Goal: Find specific page/section: Find specific page/section

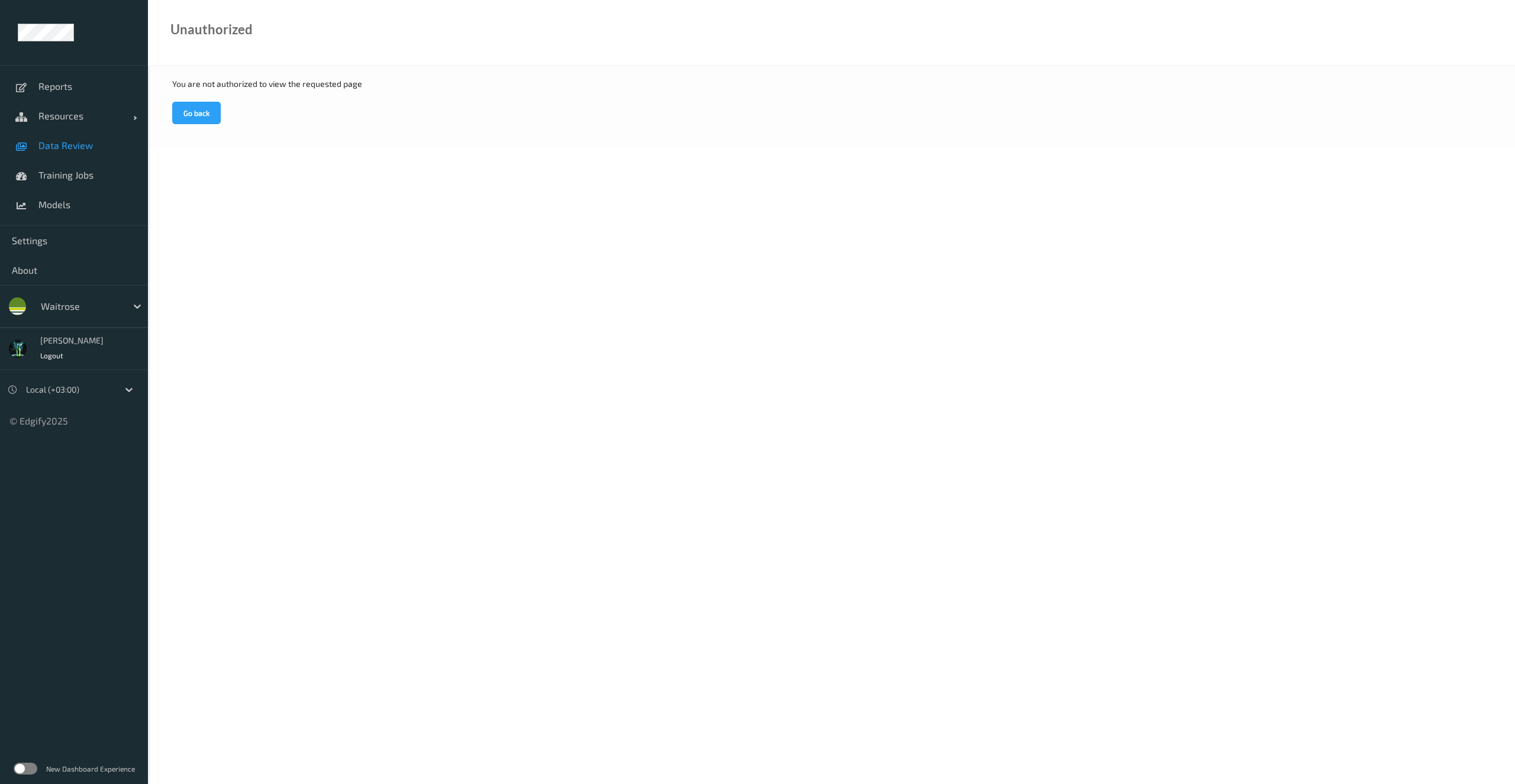
click at [65, 150] on span "Data Review" at bounding box center [87, 146] width 97 height 12
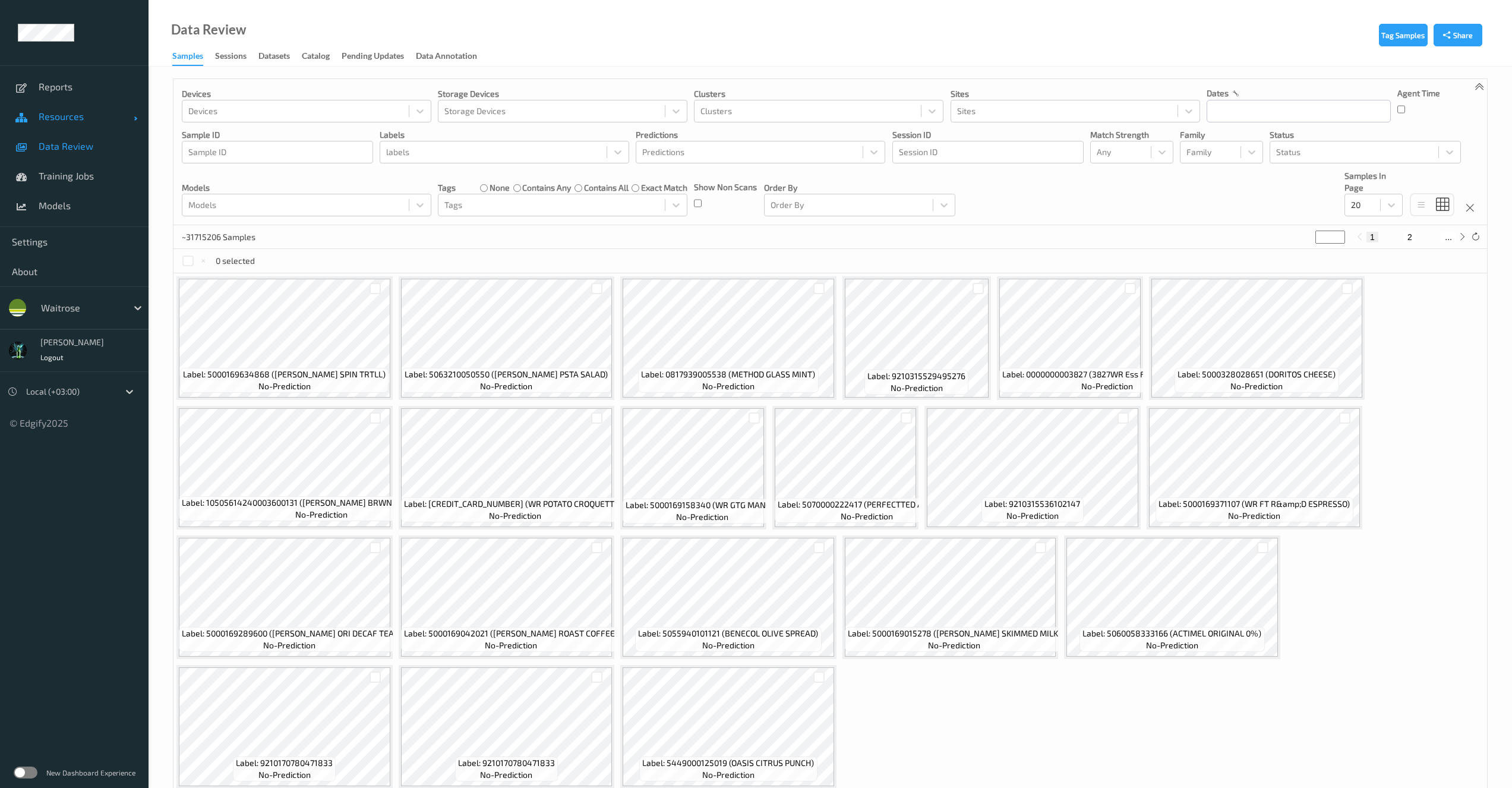
click at [69, 114] on span "Resources" at bounding box center [86, 117] width 95 height 12
click at [63, 151] on span "Devices" at bounding box center [88, 147] width 98 height 12
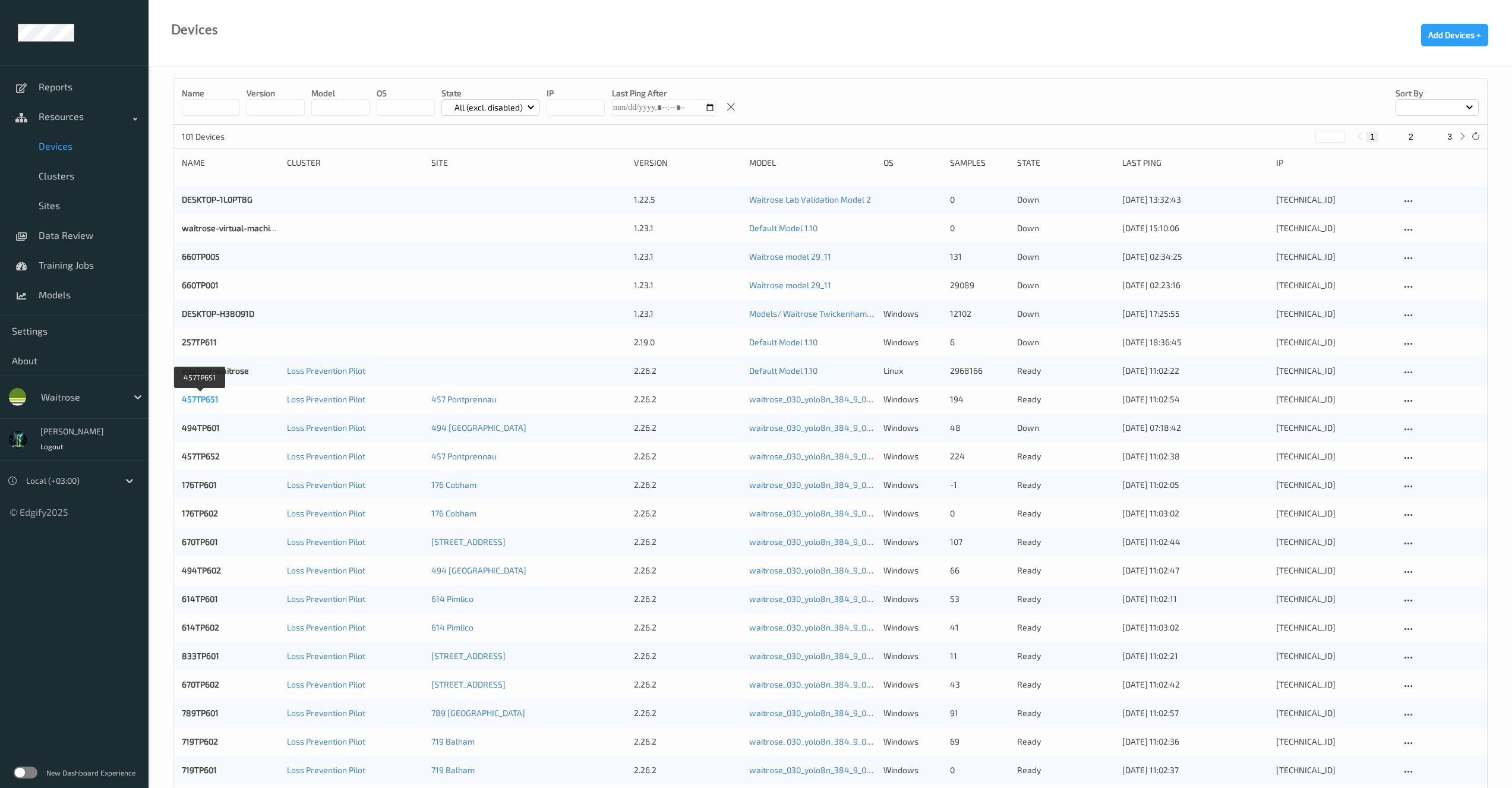
click at [198, 398] on link "457TP651" at bounding box center [200, 399] width 37 height 10
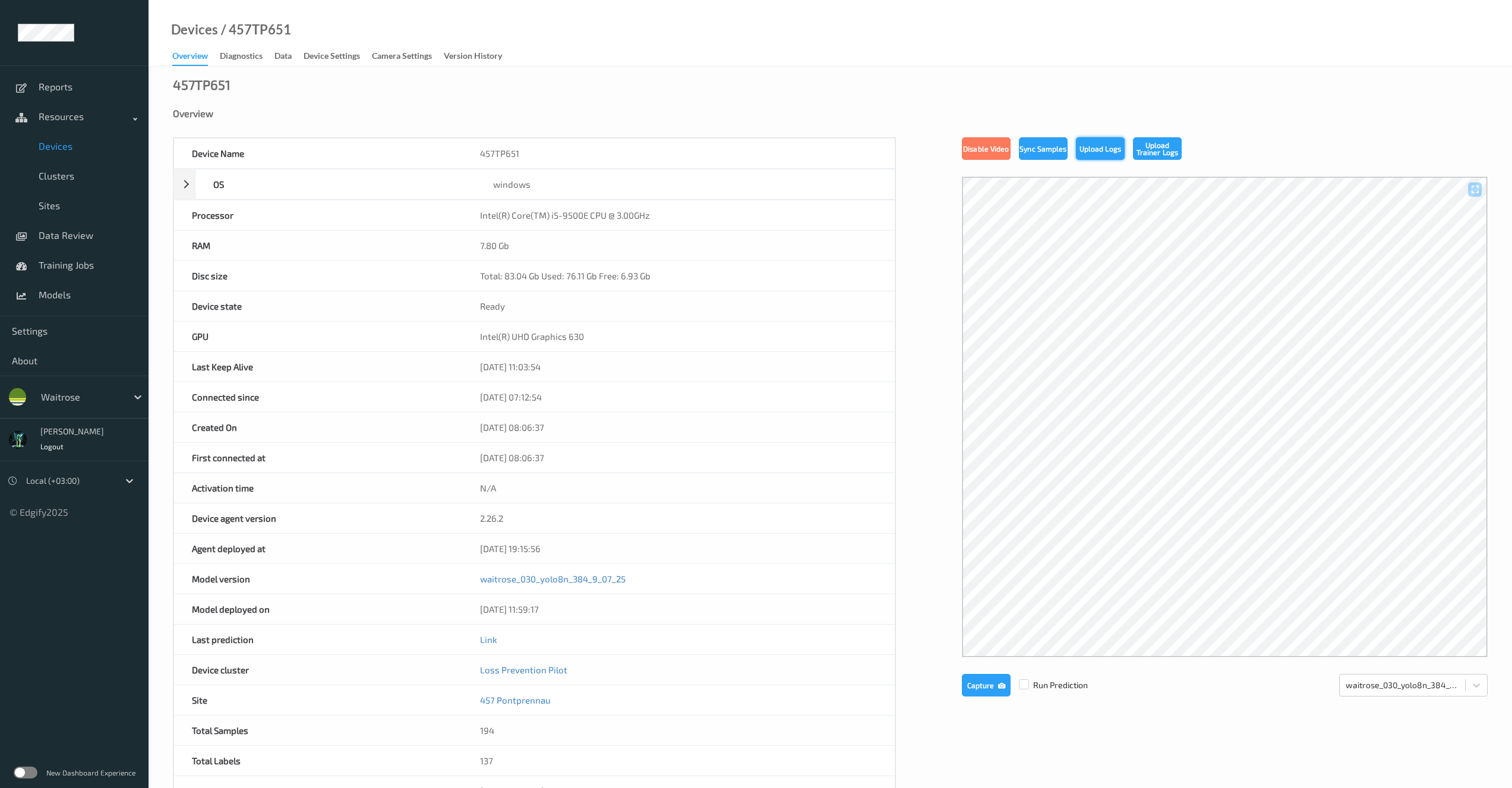
click at [1103, 151] on button "Upload Logs" at bounding box center [1101, 149] width 49 height 23
click at [195, 37] on div "Devices / 457TP651" at bounding box center [220, 44] width 143 height 42
click at [195, 31] on link "Devices" at bounding box center [195, 30] width 47 height 12
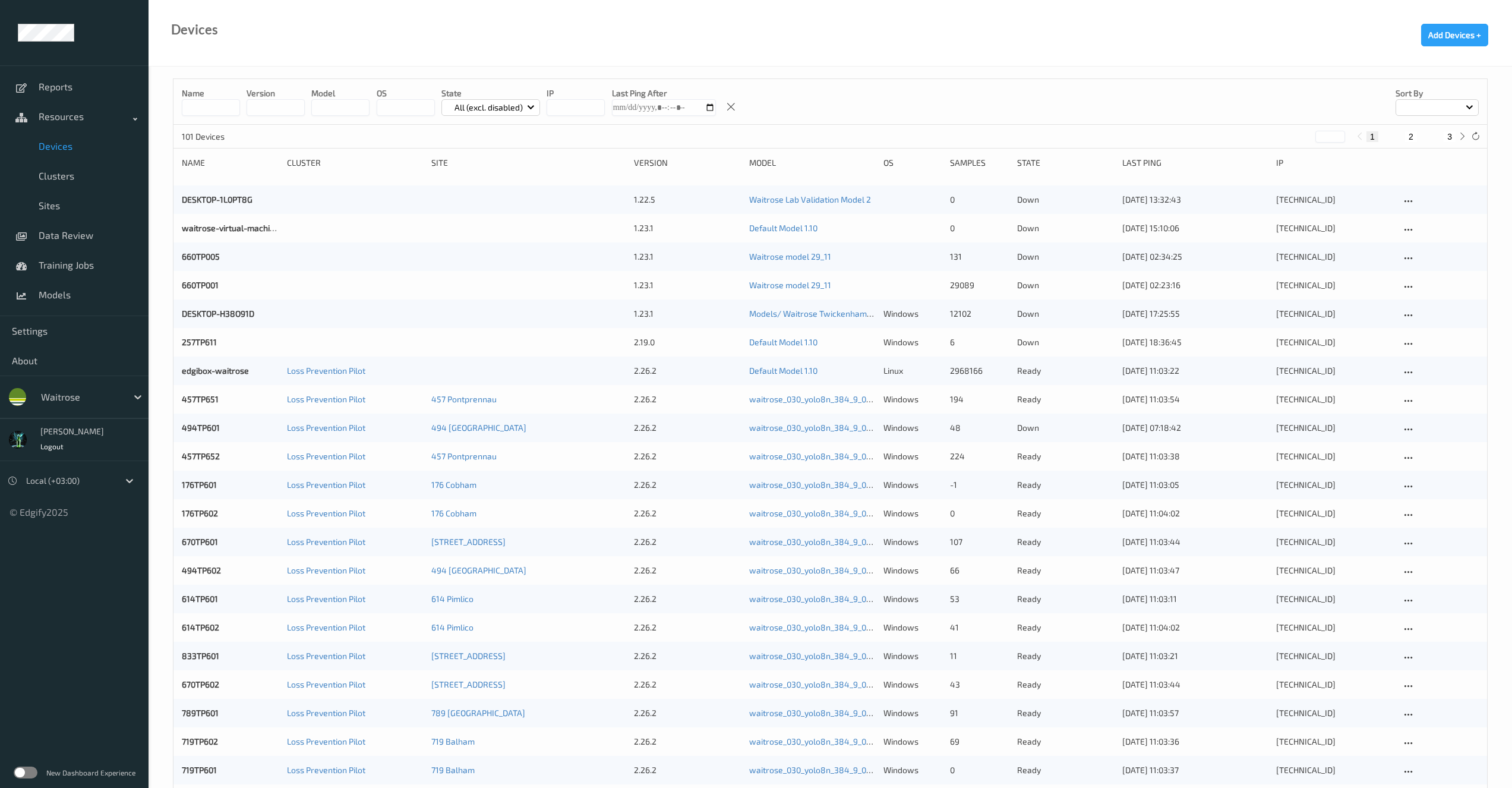
drag, startPoint x: 201, startPoint y: 112, endPoint x: 182, endPoint y: 132, distance: 27.6
click at [201, 111] on input at bounding box center [211, 108] width 58 height 17
paste input "*******"
type input "*******"
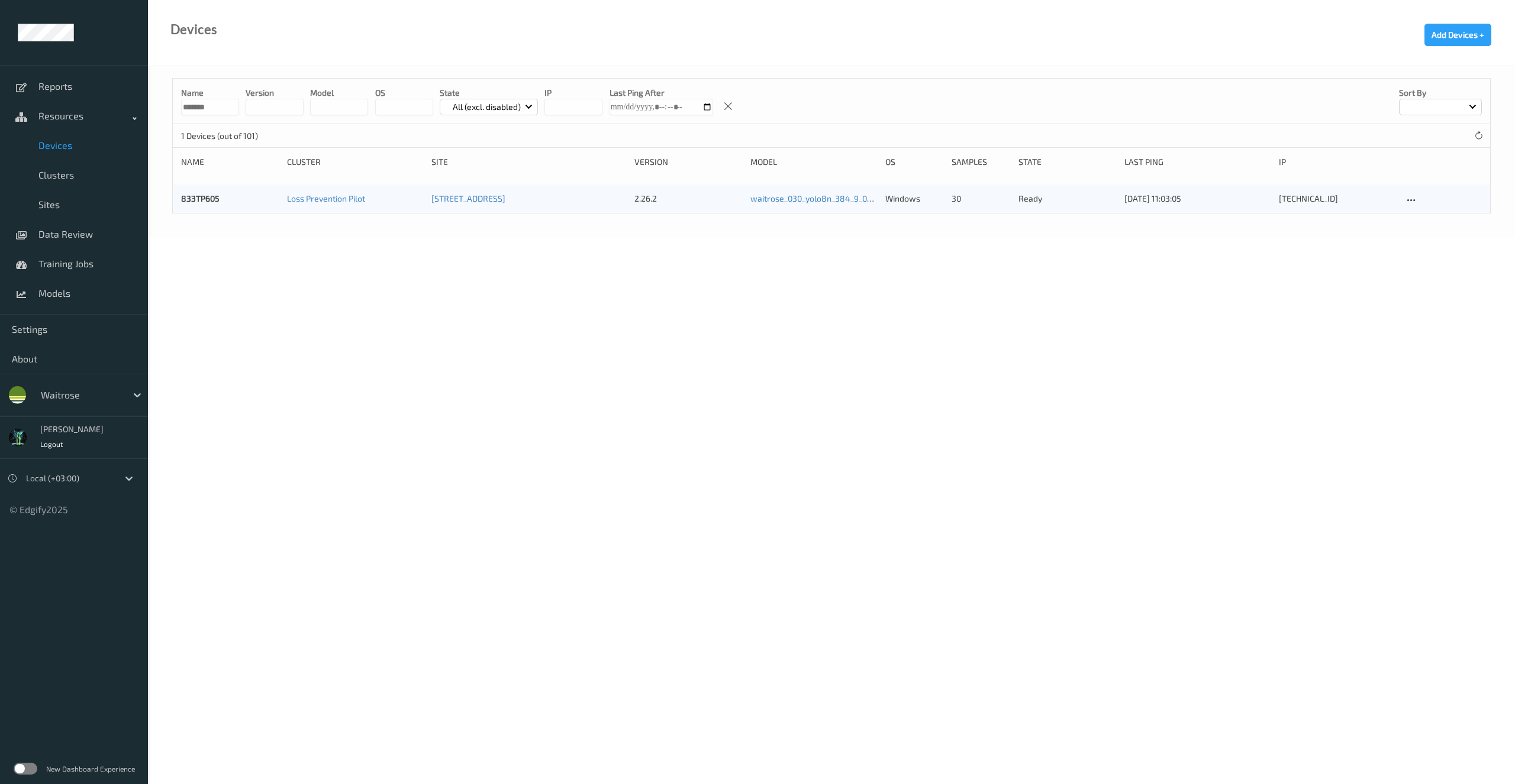
click at [220, 197] on div "833TP605" at bounding box center [230, 199] width 97 height 12
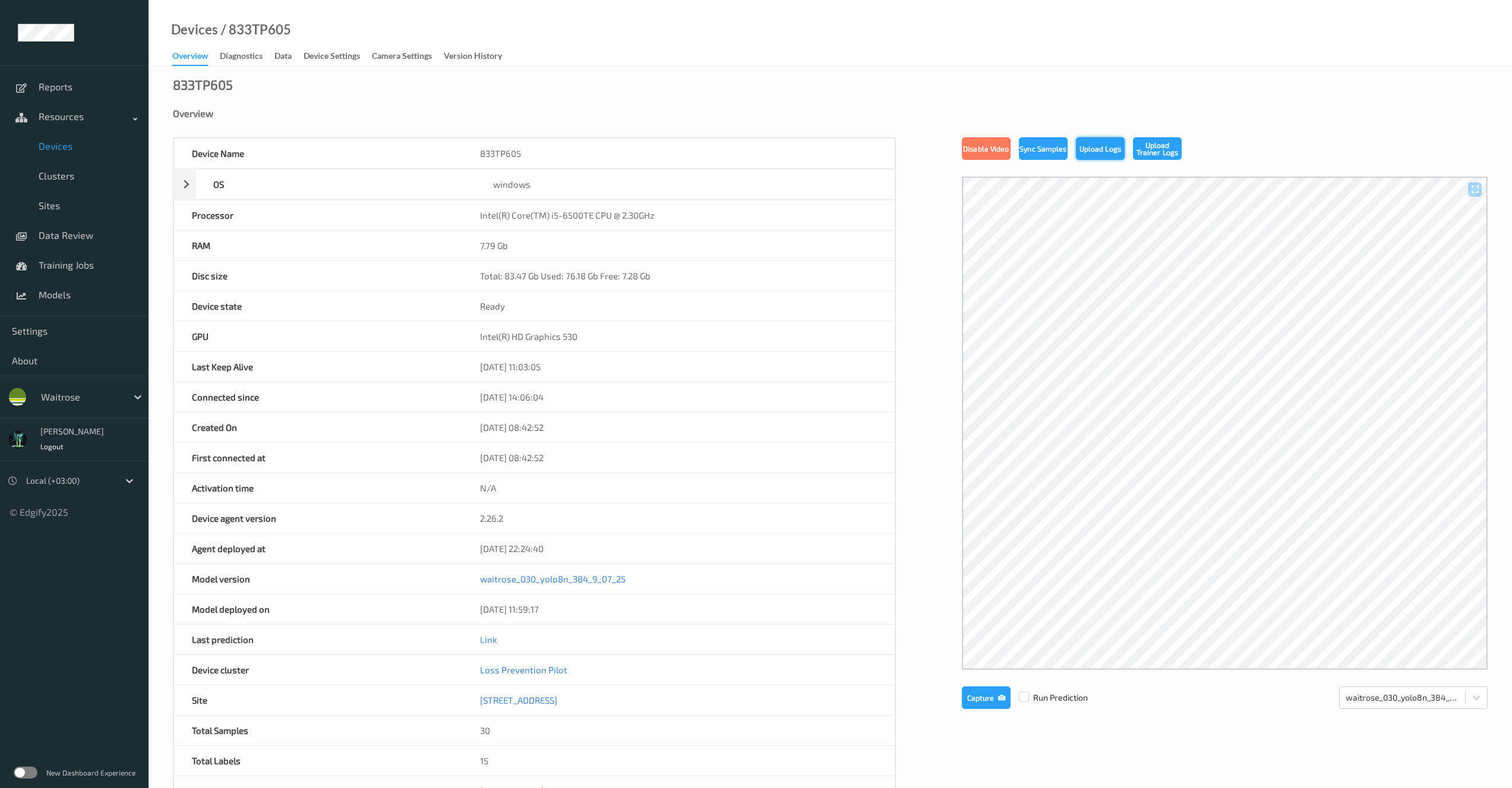
click at [1099, 147] on button "Upload Logs" at bounding box center [1101, 149] width 49 height 23
click at [982, 753] on div "Device Name 833TP605 OS windows Platform Microsoft Windows 10 Enterprise LTSC 2…" at bounding box center [830, 518] width 1315 height 762
